Goal: Information Seeking & Learning: Learn about a topic

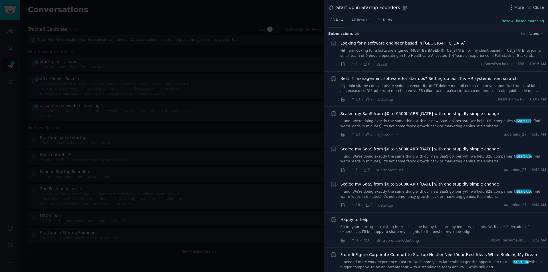
scroll to position [314, 0]
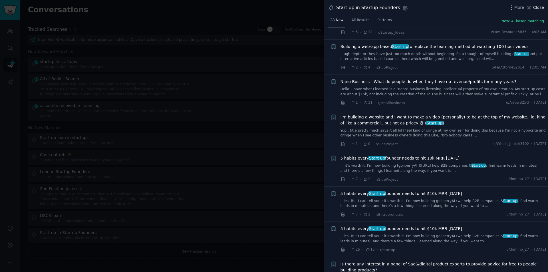
click at [535, 8] on span "Close" at bounding box center [539, 8] width 11 height 6
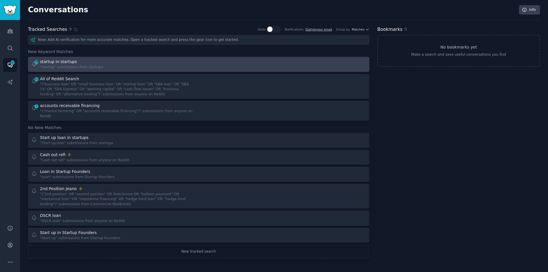
click at [78, 62] on div "startup in startups" at bounding box center [71, 62] width 63 height 6
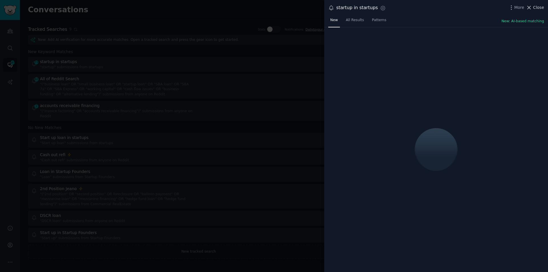
click at [535, 6] on span "Close" at bounding box center [539, 8] width 11 height 6
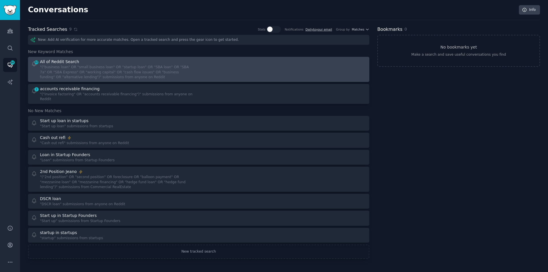
click at [101, 71] on div ""("business loan" OR "small business loan" OR "startup loan" OR "SBA loan" OR "…" at bounding box center [117, 72] width 155 height 15
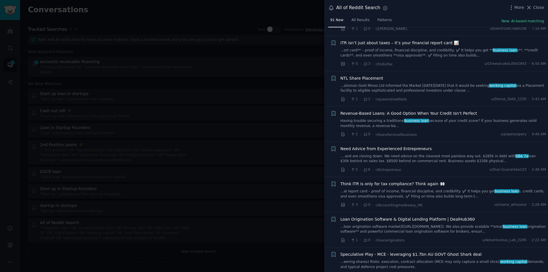
scroll to position [743, 0]
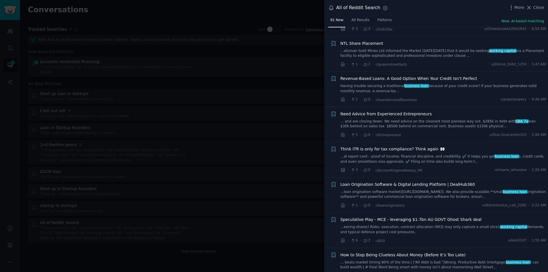
drag, startPoint x: 327, startPoint y: 79, endPoint x: 292, endPoint y: 59, distance: 40.7
click at [327, 78] on li "+ Revenue-Based Loans: A Good Option When Your Credit Isn’t Perfect Having trou…" at bounding box center [436, 89] width 224 height 35
click at [133, 63] on div at bounding box center [274, 136] width 548 height 272
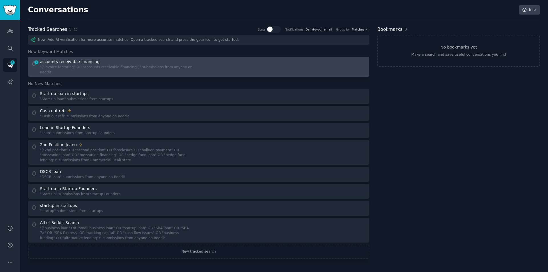
click at [119, 62] on div "accounts receivable financing" at bounding box center [117, 62] width 155 height 6
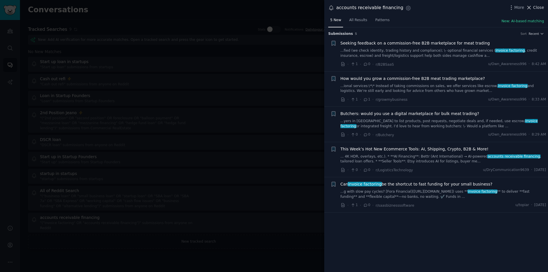
click at [535, 5] on span "Close" at bounding box center [539, 8] width 11 height 6
